Goal: Information Seeking & Learning: Compare options

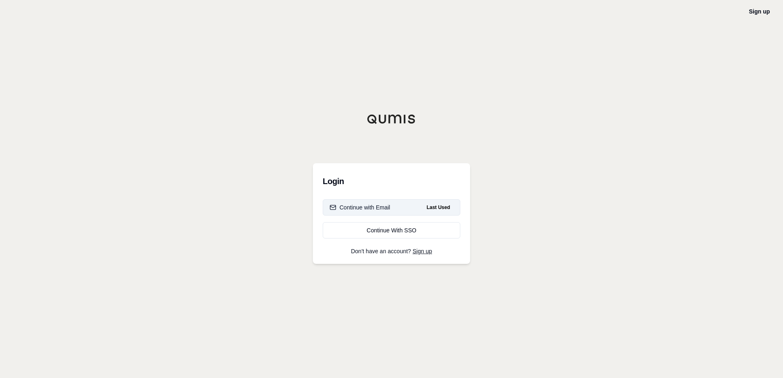
click at [378, 208] on div "Continue with Email" at bounding box center [360, 207] width 61 height 8
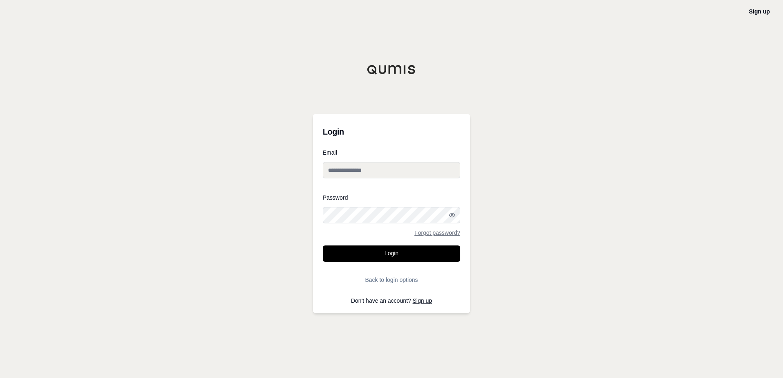
type input "**********"
click at [387, 253] on button "Login" at bounding box center [392, 254] width 138 height 16
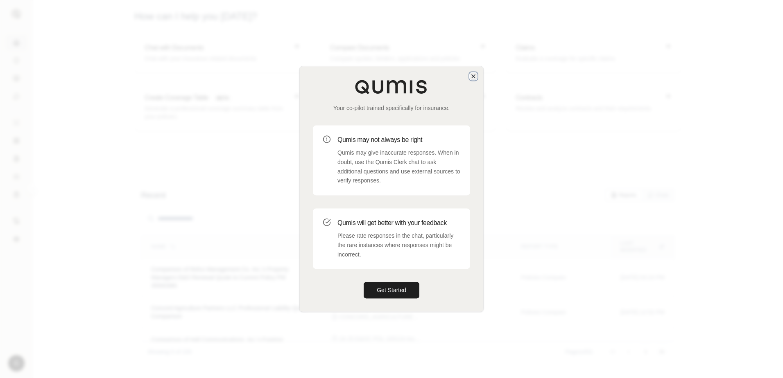
click at [473, 74] on icon "button" at bounding box center [473, 76] width 7 height 7
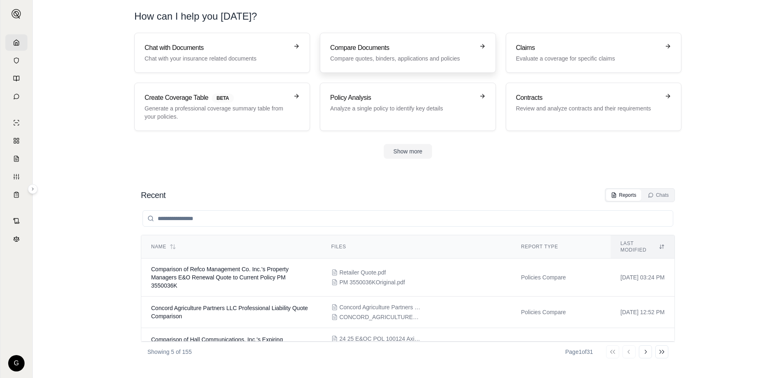
click at [393, 55] on p "Compare quotes, binders, applications and policies" at bounding box center [402, 58] width 144 height 8
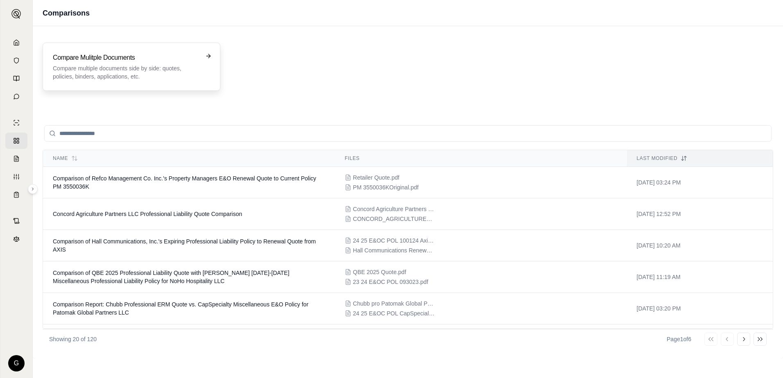
click at [165, 75] on p "Compare multiple documents side by side: quotes, policies, binders, application…" at bounding box center [126, 72] width 146 height 16
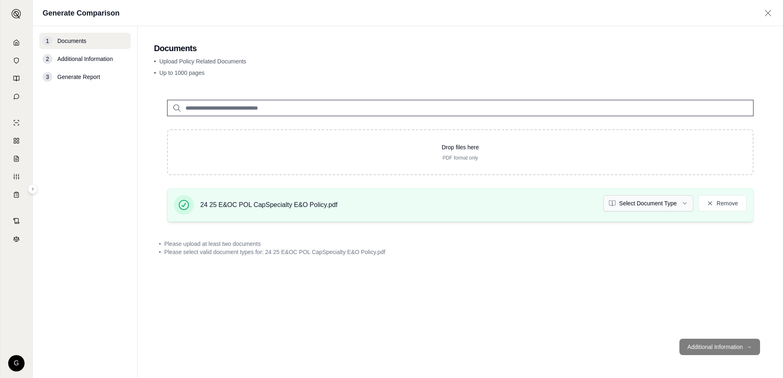
click at [684, 203] on html "G Generate Comparison 1 Documents 2 Additional Information 3 Generate Report Do…" at bounding box center [391, 189] width 783 height 378
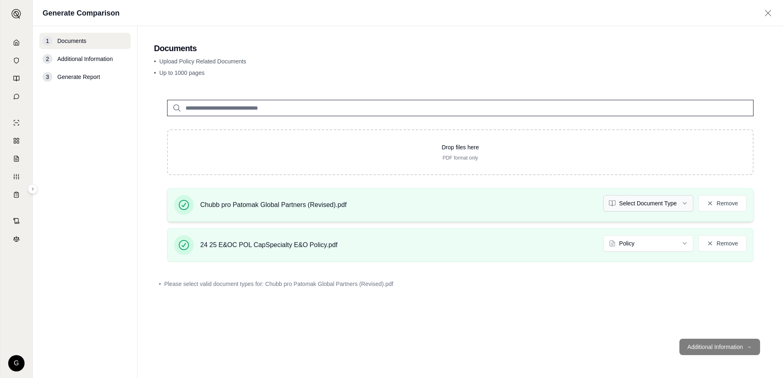
click at [686, 202] on html "G Generate Comparison 1 Documents 2 Additional Information 3 Generate Report Do…" at bounding box center [391, 189] width 783 height 378
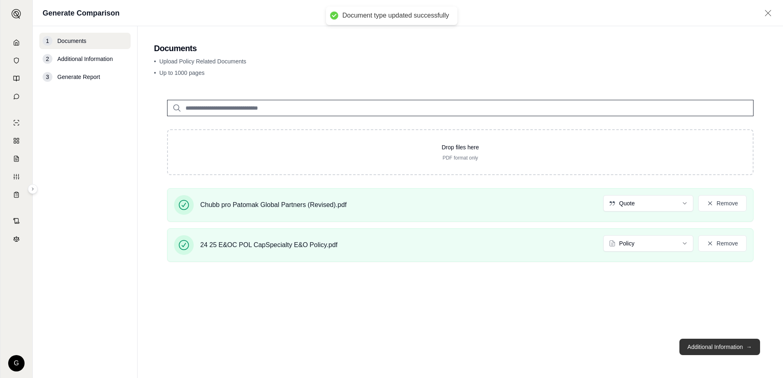
click at [718, 347] on button "Additional Information →" at bounding box center [719, 347] width 81 height 16
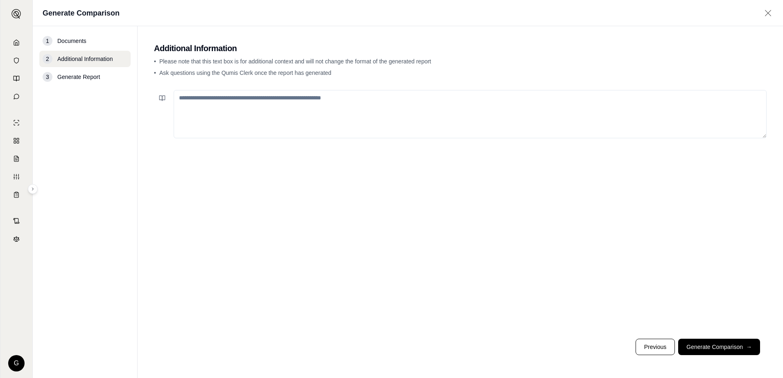
drag, startPoint x: 187, startPoint y: 102, endPoint x: 185, endPoint y: 91, distance: 10.4
click at [187, 101] on textarea at bounding box center [470, 114] width 593 height 48
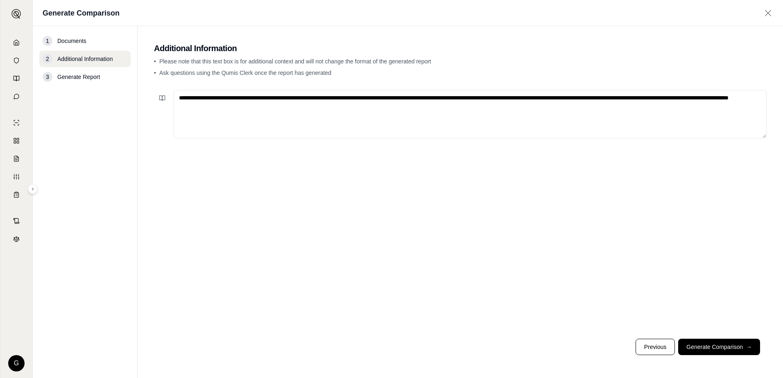
type textarea "**********"
click at [715, 346] on button "Generate Comparison →" at bounding box center [719, 347] width 82 height 16
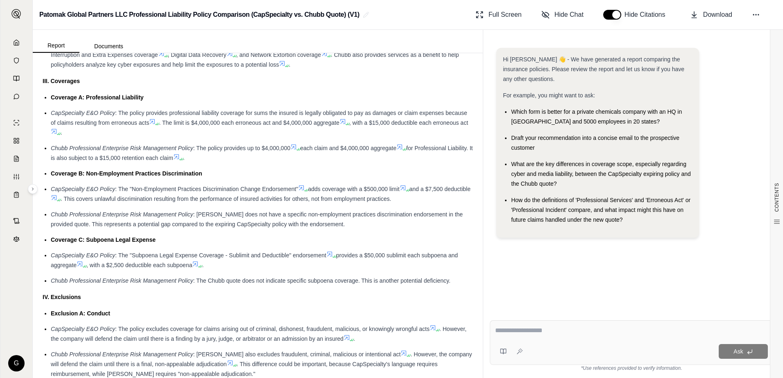
scroll to position [737, 0]
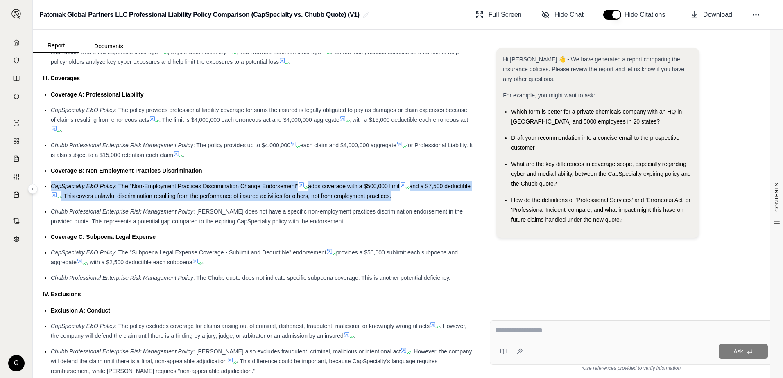
drag, startPoint x: 51, startPoint y: 195, endPoint x: 425, endPoint y: 205, distance: 374.8
click at [425, 201] on li "CapSpecialty E&O Policy : The "Non-Employment Practices Discrimination Change E…" at bounding box center [262, 191] width 422 height 20
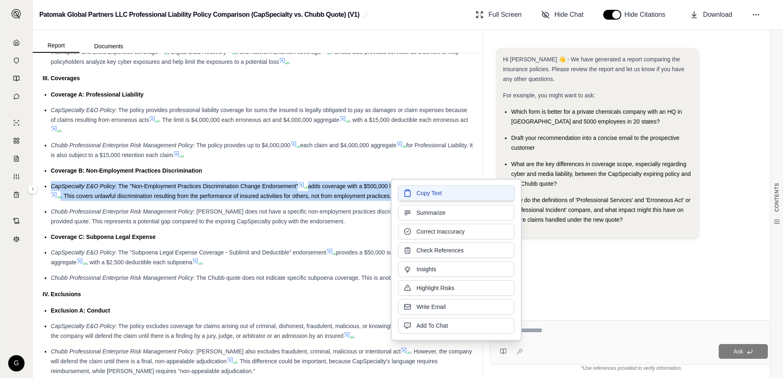
click at [433, 194] on span "Copy Text" at bounding box center [428, 193] width 25 height 8
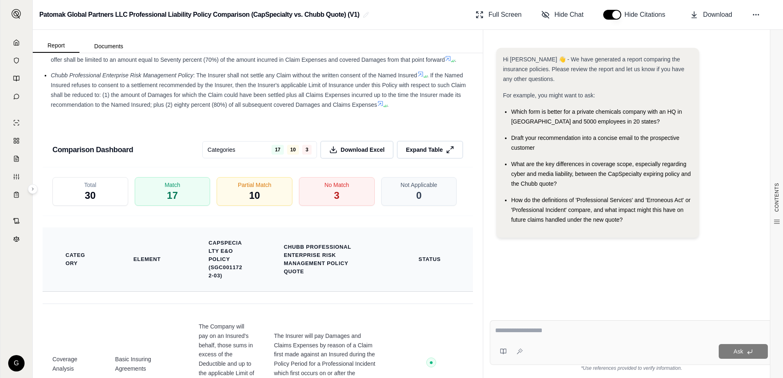
scroll to position [1310, 0]
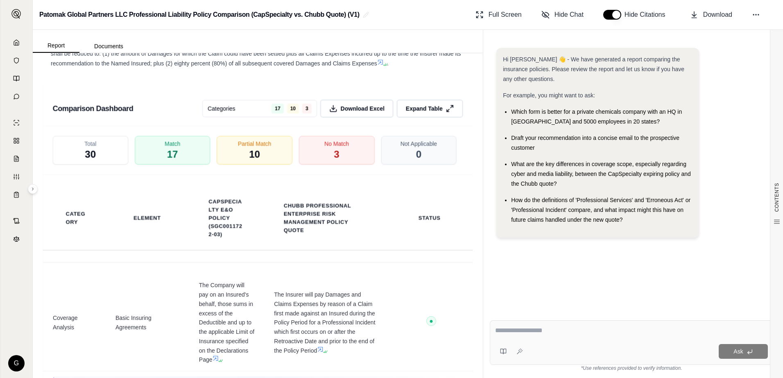
click at [512, 330] on textarea at bounding box center [631, 331] width 273 height 10
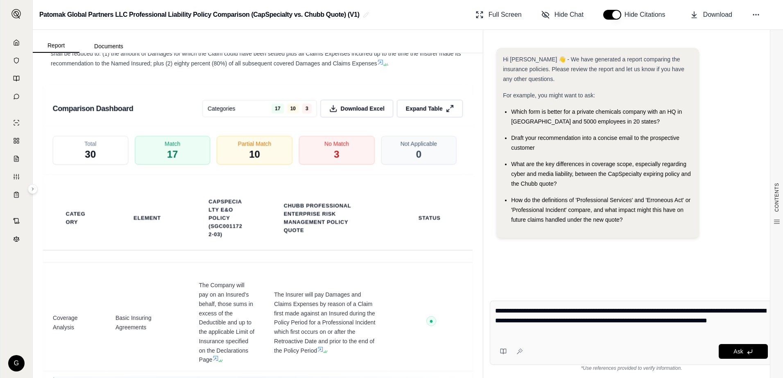
type textarea "**********"
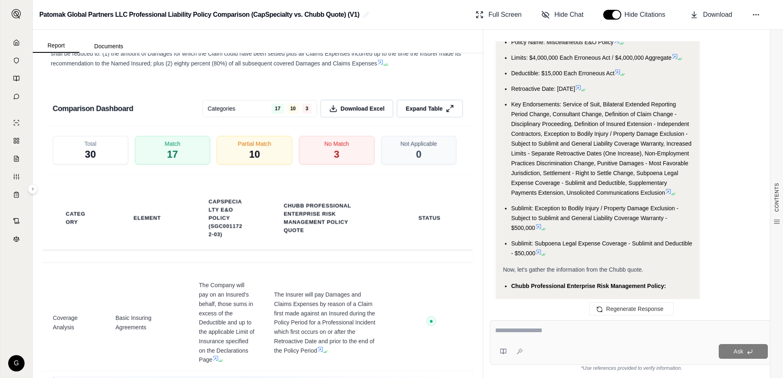
scroll to position [709, 0]
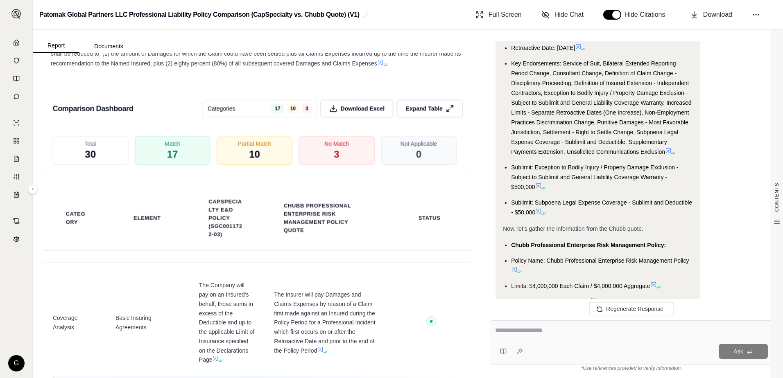
click at [505, 331] on textarea at bounding box center [631, 331] width 273 height 10
type textarea "**********"
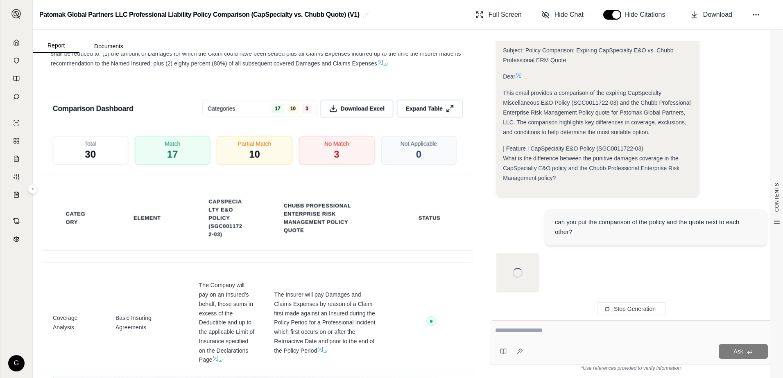
scroll to position [1194, 0]
